Goal: Task Accomplishment & Management: Manage account settings

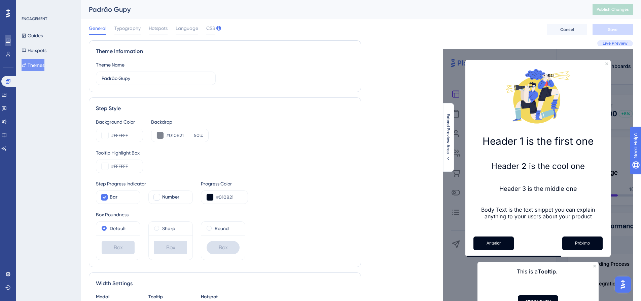
click at [6, 45] on link at bounding box center [7, 40] width 5 height 11
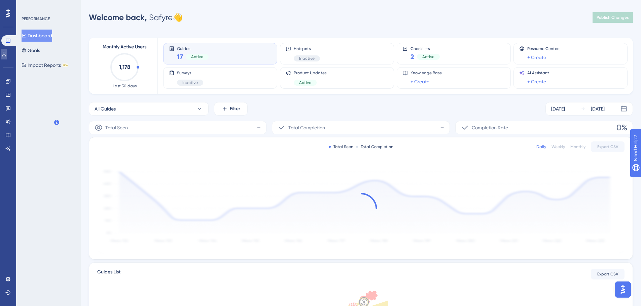
click at [7, 58] on link at bounding box center [3, 54] width 5 height 11
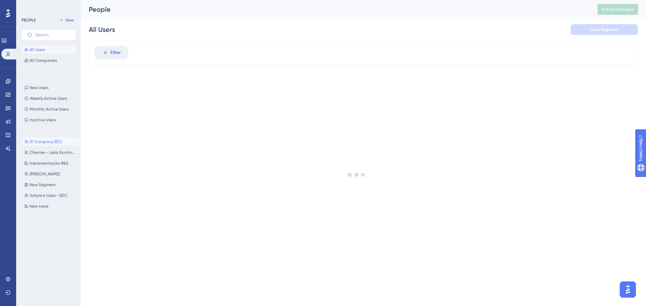
click at [43, 140] on span "ID Company EDC" at bounding box center [46, 141] width 33 height 5
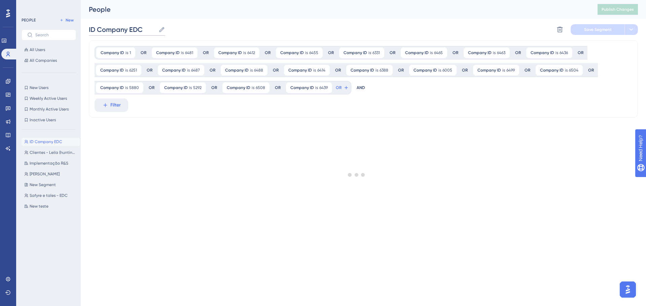
click at [150, 30] on input "ID Company EDC" at bounding box center [122, 29] width 67 height 9
type input "ID Company EDC - Implementação"
click at [338, 88] on div at bounding box center [356, 175] width 578 height 258
click at [339, 88] on div at bounding box center [356, 175] width 578 height 258
click at [378, 89] on div at bounding box center [356, 175] width 578 height 258
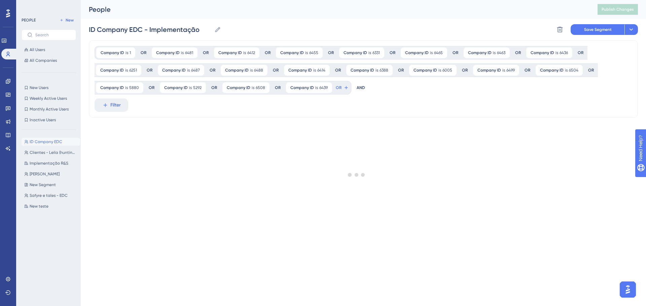
click at [338, 87] on div at bounding box center [356, 175] width 578 height 258
click at [361, 86] on div at bounding box center [356, 175] width 578 height 258
click at [591, 28] on span "Save Segment" at bounding box center [598, 29] width 28 height 5
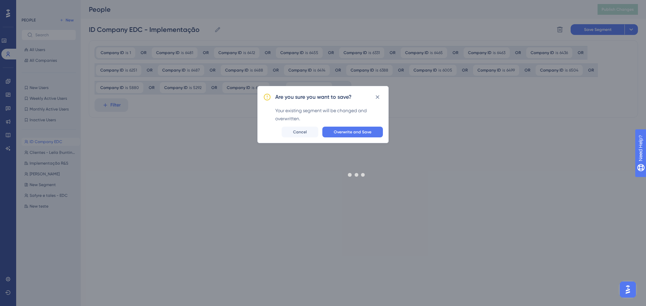
click at [366, 131] on div at bounding box center [356, 175] width 578 height 258
click at [376, 98] on div at bounding box center [356, 175] width 578 height 258
click at [379, 97] on div at bounding box center [356, 175] width 578 height 258
click at [365, 131] on div at bounding box center [356, 175] width 578 height 258
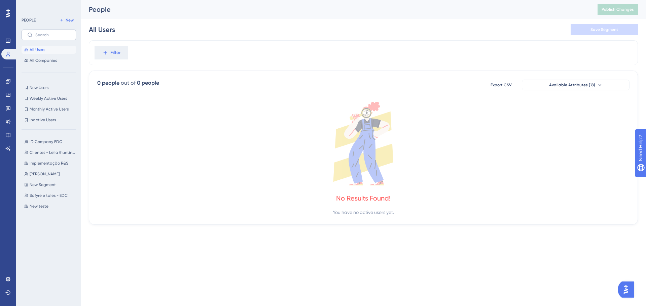
click at [39, 32] on label at bounding box center [49, 35] width 54 height 11
click at [39, 33] on input "text" at bounding box center [52, 35] width 35 height 5
click at [4, 43] on link at bounding box center [7, 40] width 13 height 11
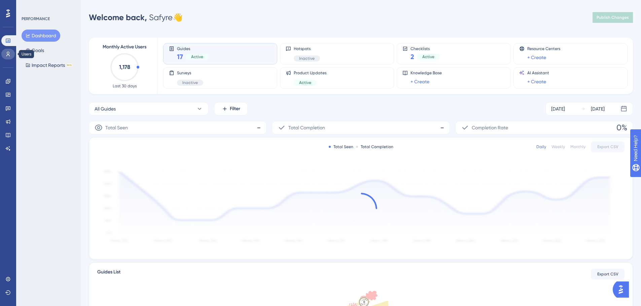
click at [7, 54] on icon at bounding box center [7, 53] width 5 height 5
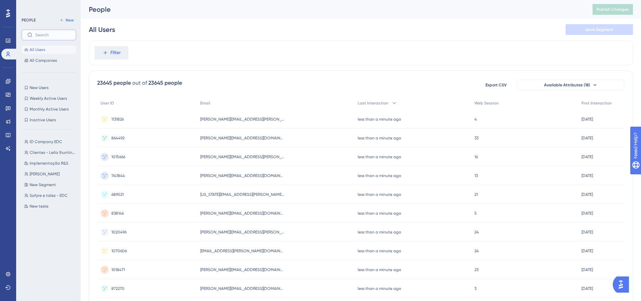
click at [45, 36] on input "text" at bounding box center [52, 35] width 35 height 5
click at [39, 142] on span "ID Company EDC" at bounding box center [46, 141] width 33 height 5
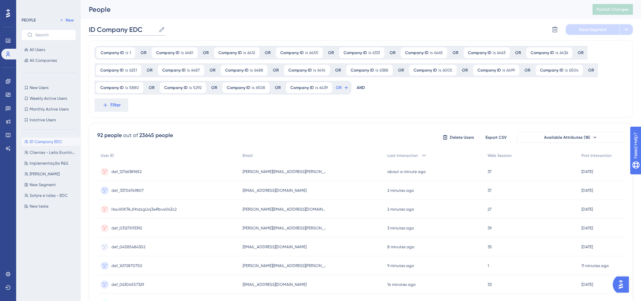
click at [148, 29] on input "ID Company EDC" at bounding box center [122, 29] width 67 height 9
type input "ID Company EDC - Implementação"
click at [345, 87] on icon at bounding box center [345, 87] width 5 height 5
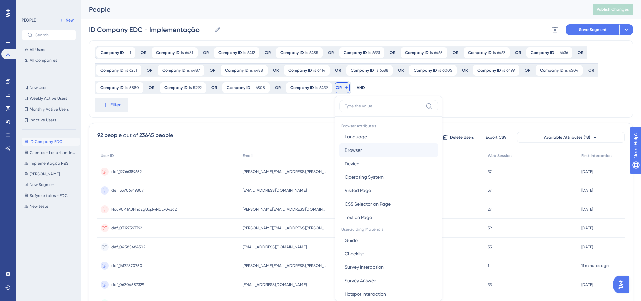
scroll to position [48, 0]
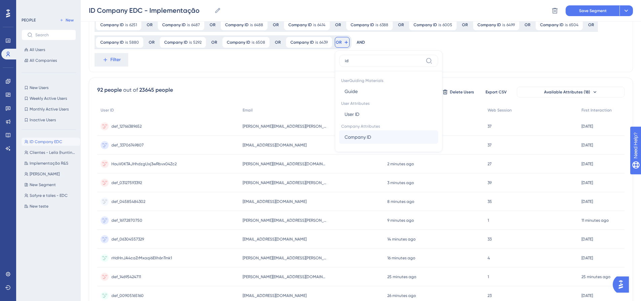
type input "id"
click at [355, 141] on span "Company ID" at bounding box center [357, 137] width 27 height 8
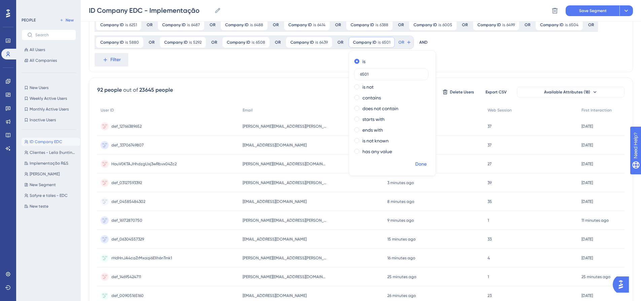
type input "6501"
click at [419, 165] on span "Done" at bounding box center [420, 164] width 11 height 8
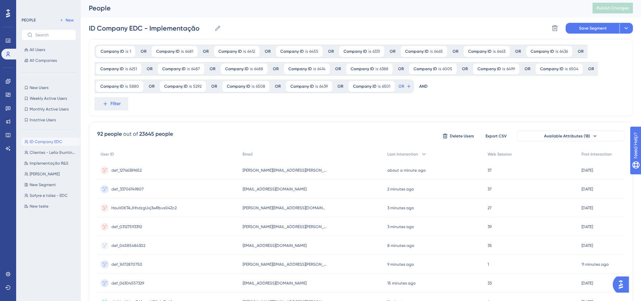
scroll to position [0, 0]
click at [406, 89] on icon at bounding box center [408, 87] width 5 height 5
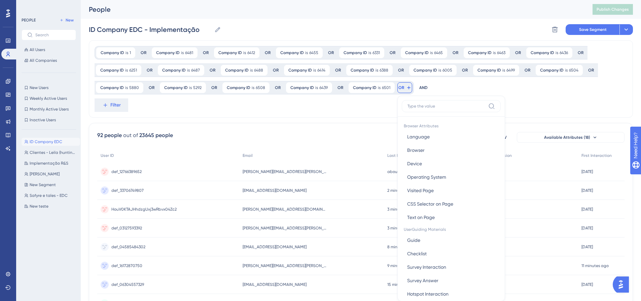
scroll to position [48, 0]
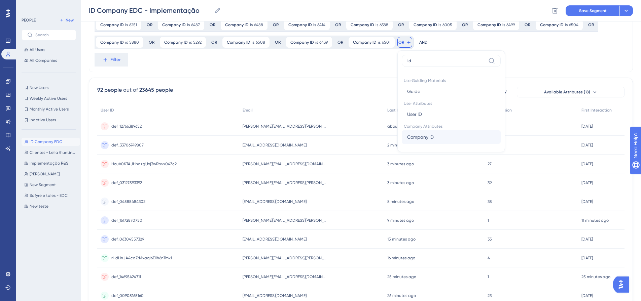
type input "id"
click at [429, 134] on span "Company ID" at bounding box center [420, 137] width 27 height 8
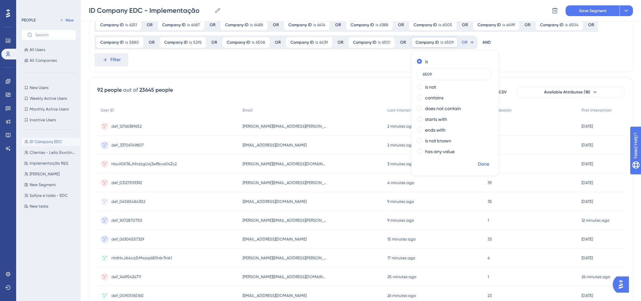
type input "6509"
click at [485, 161] on span "Done" at bounding box center [483, 164] width 11 height 8
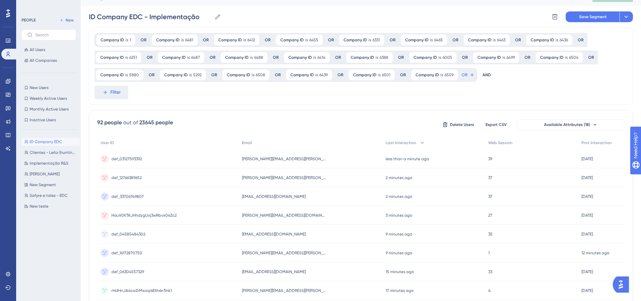
scroll to position [0, 0]
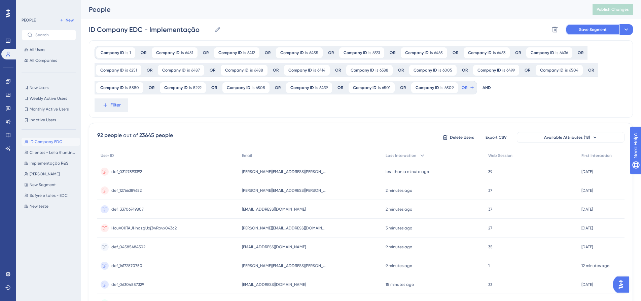
click at [584, 33] on button "Save Segment" at bounding box center [592, 29] width 54 height 11
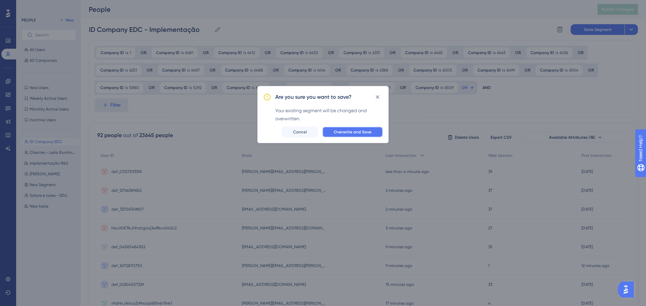
click at [373, 129] on button "Overwrite and Save" at bounding box center [352, 132] width 61 height 11
